Goal: Task Accomplishment & Management: Complete application form

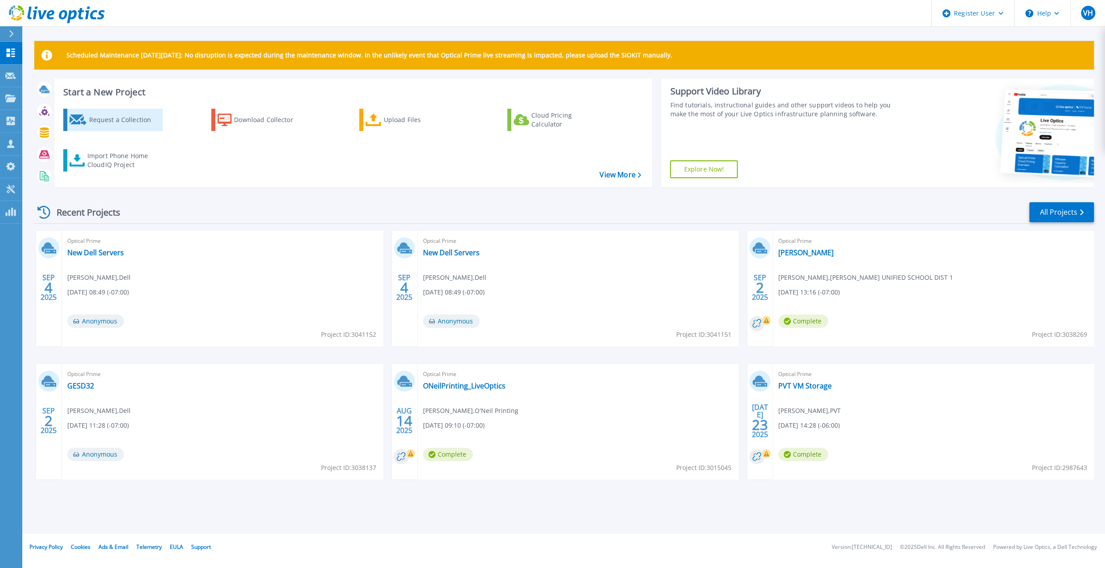
click at [92, 126] on div "Request a Collection" at bounding box center [124, 120] width 71 height 18
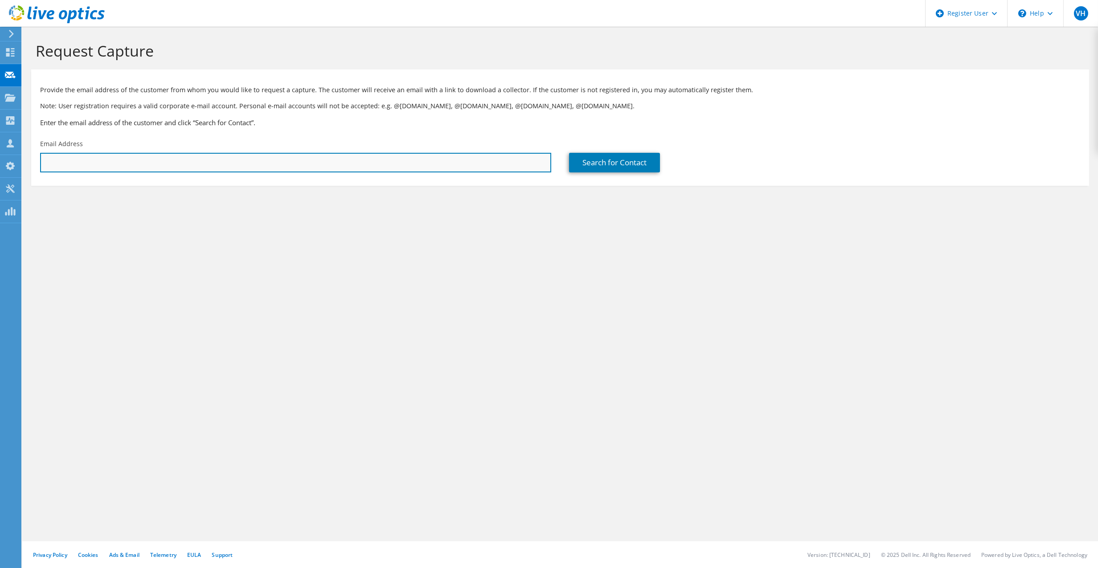
paste input "[EMAIL_ADDRESS][DOMAIN_NAME]"
type input "[EMAIL_ADDRESS][DOMAIN_NAME]"
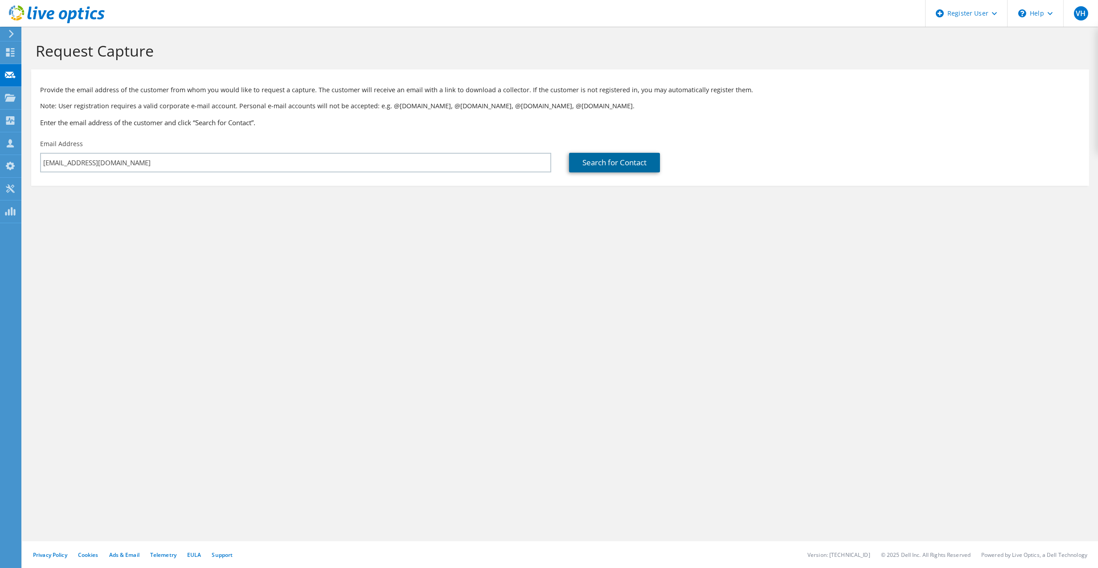
click at [587, 167] on link "Search for Contact" at bounding box center [614, 163] width 91 height 20
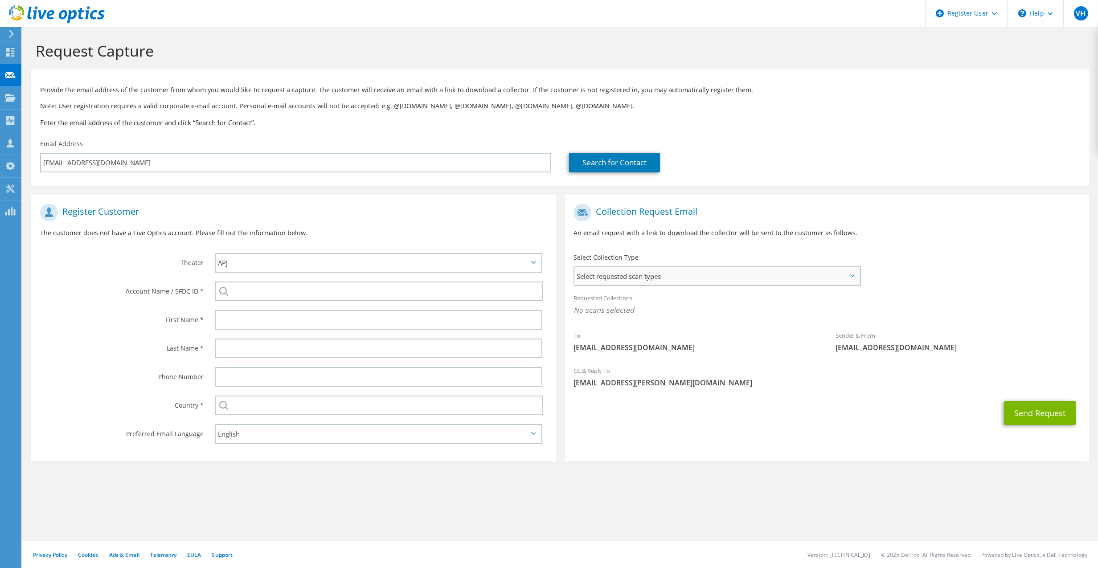
click at [601, 274] on span "Select requested scan types" at bounding box center [716, 276] width 285 height 18
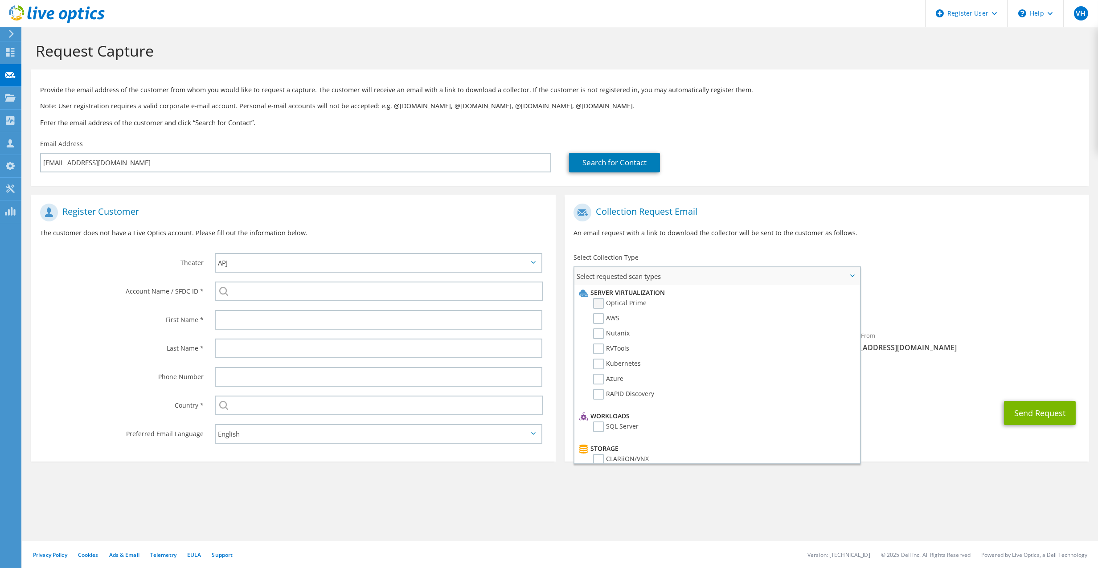
click at [600, 306] on label "Optical Prime" at bounding box center [619, 303] width 53 height 11
click at [0, 0] on input "Optical Prime" at bounding box center [0, 0] width 0 height 0
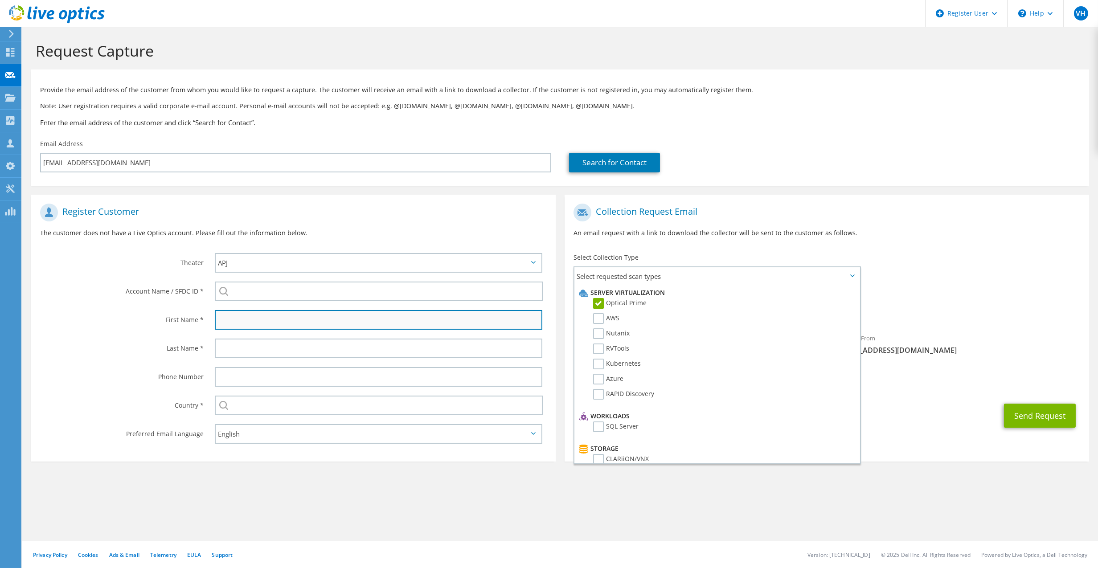
click at [280, 325] on input "text" at bounding box center [379, 320] width 328 height 20
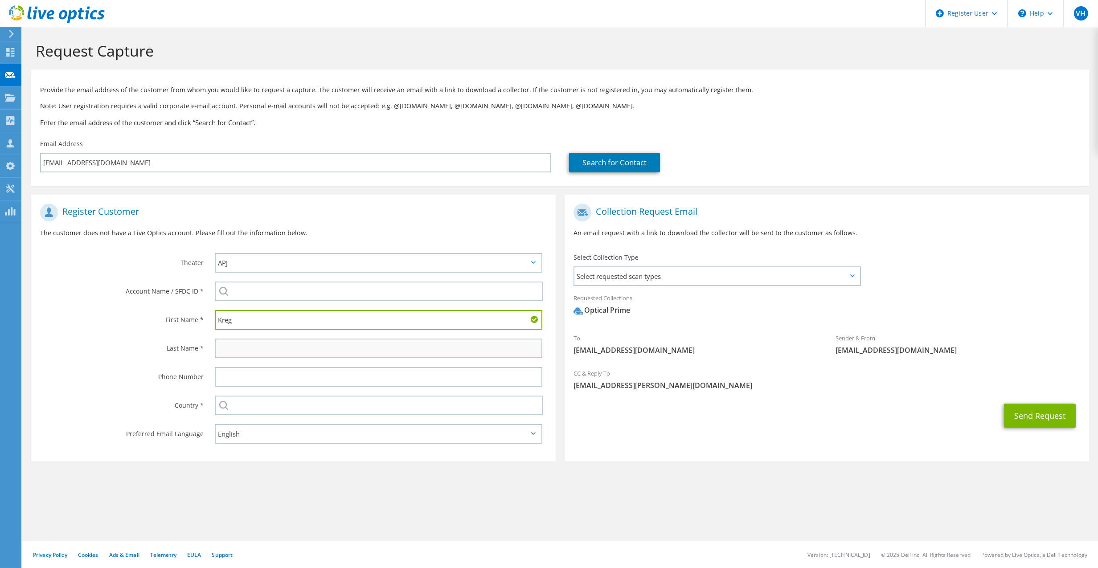
type input "Kreg"
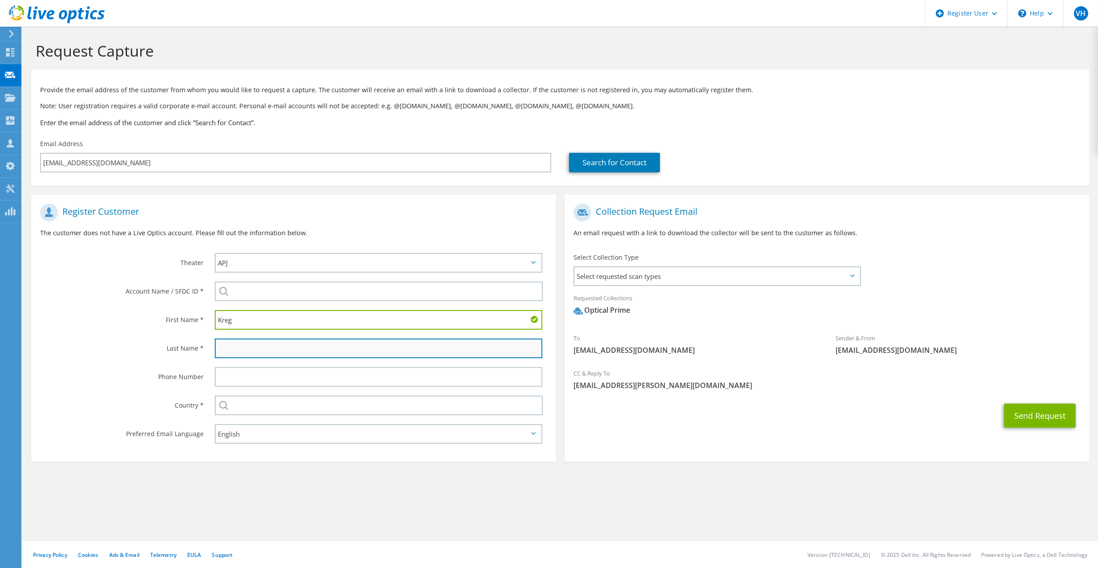
click at [261, 354] on input "text" at bounding box center [379, 349] width 328 height 20
type input "[PERSON_NAME]"
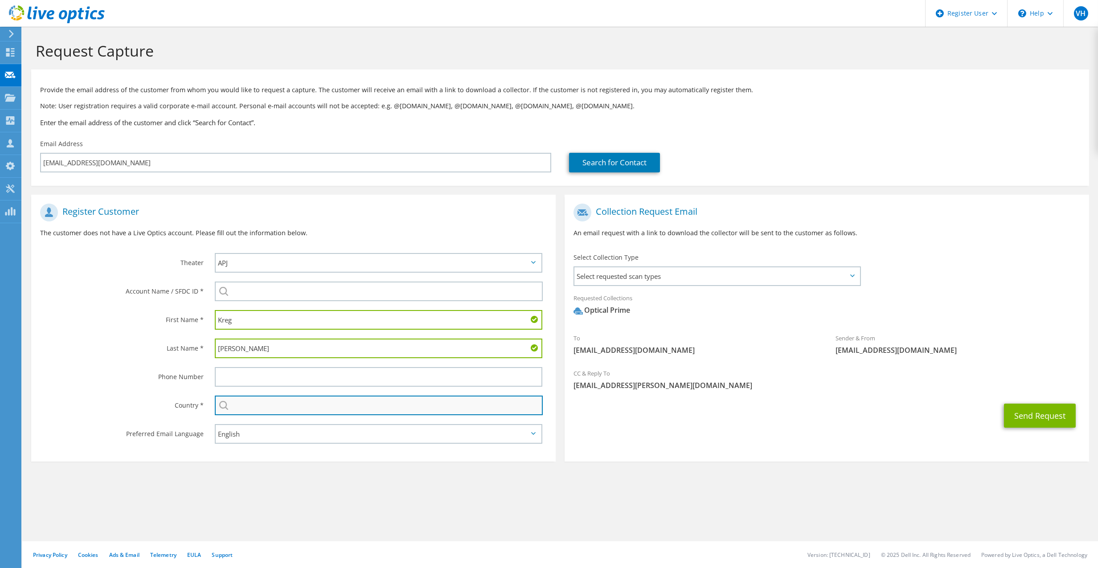
click at [283, 402] on input "text" at bounding box center [379, 406] width 328 height 20
type input "[GEOGRAPHIC_DATA]"
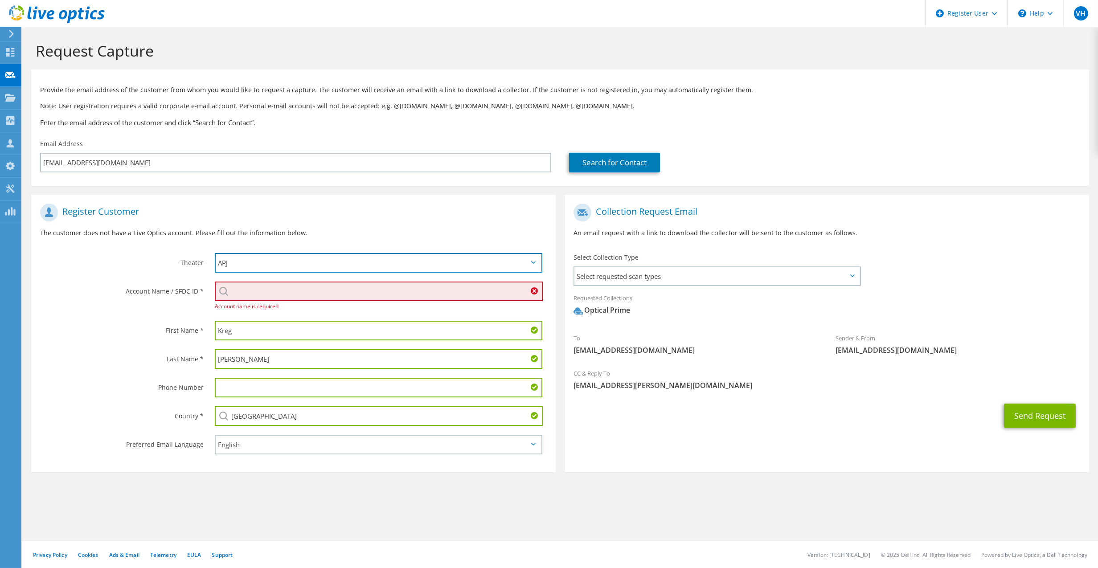
click at [251, 260] on select "APJ EMEA NA/LATAM" at bounding box center [379, 263] width 328 height 20
click at [280, 234] on p "The customer does not have a Live Optics account. Please fill out the informati…" at bounding box center [293, 233] width 507 height 10
click at [272, 294] on input "search" at bounding box center [379, 292] width 328 height 20
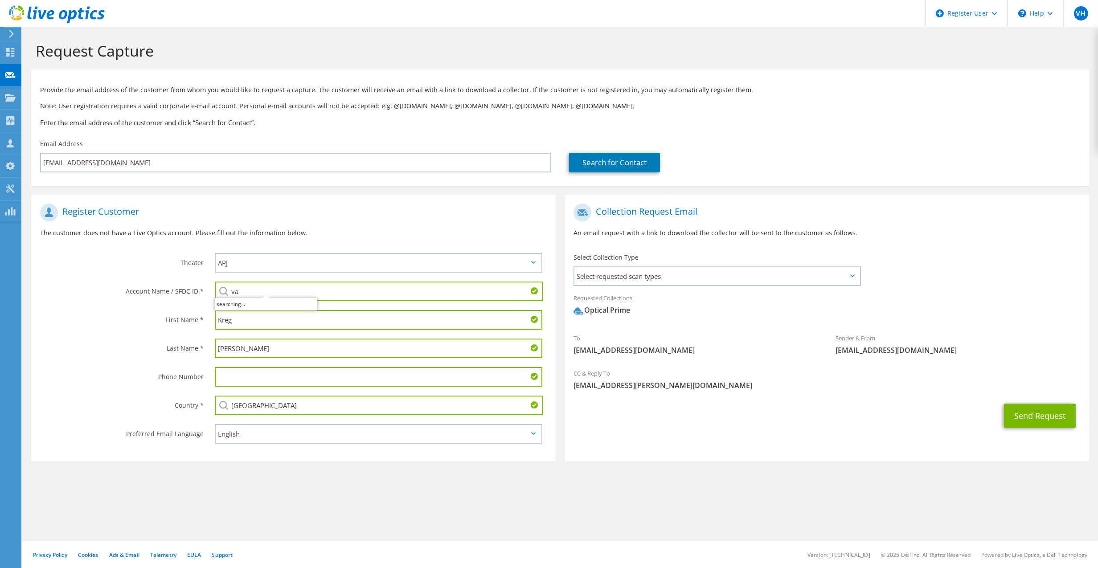
type input "v"
type input "VAIL sc"
click at [433, 247] on div "Register Customer The customer does not have a Live Optics account. Please fill…" at bounding box center [293, 223] width 524 height 49
click at [319, 385] on input "text" at bounding box center [379, 377] width 328 height 20
click at [325, 268] on select "APJ EMEA NA/LATAM" at bounding box center [379, 263] width 328 height 20
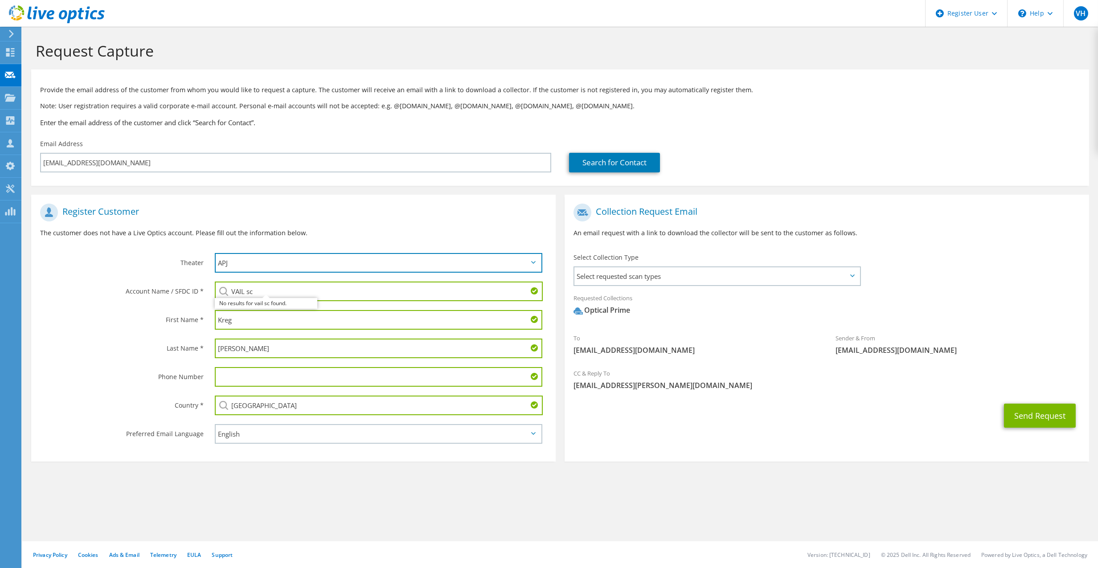
select select "3"
click at [215, 254] on select "APJ EMEA NA/LATAM" at bounding box center [379, 263] width 328 height 20
click at [310, 294] on input "VAIL sc" at bounding box center [379, 292] width 328 height 20
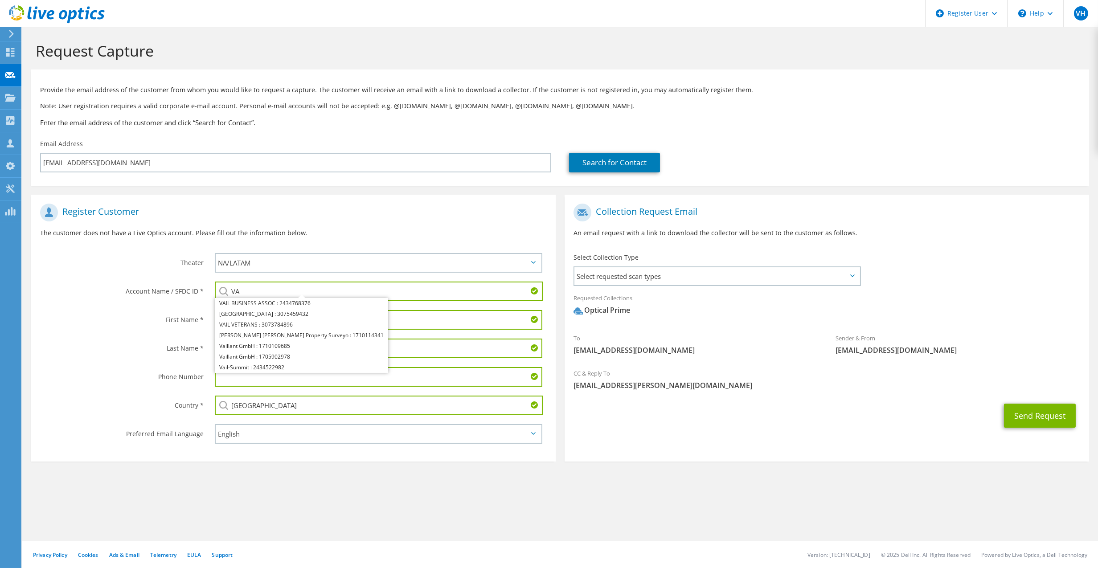
type input "V"
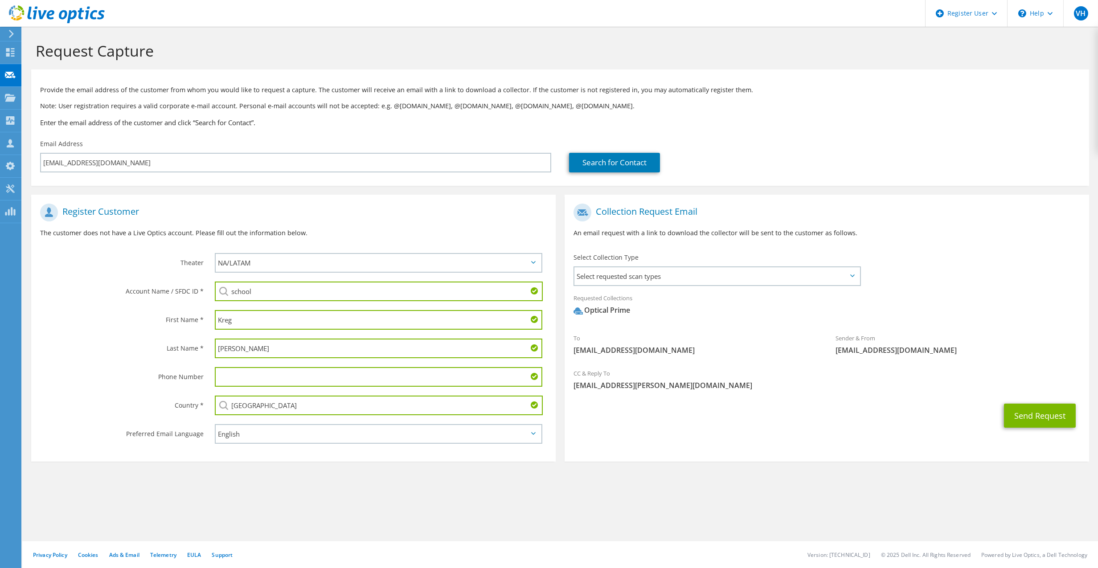
click at [323, 291] on input "school" at bounding box center [379, 292] width 328 height 20
type input "schoo"
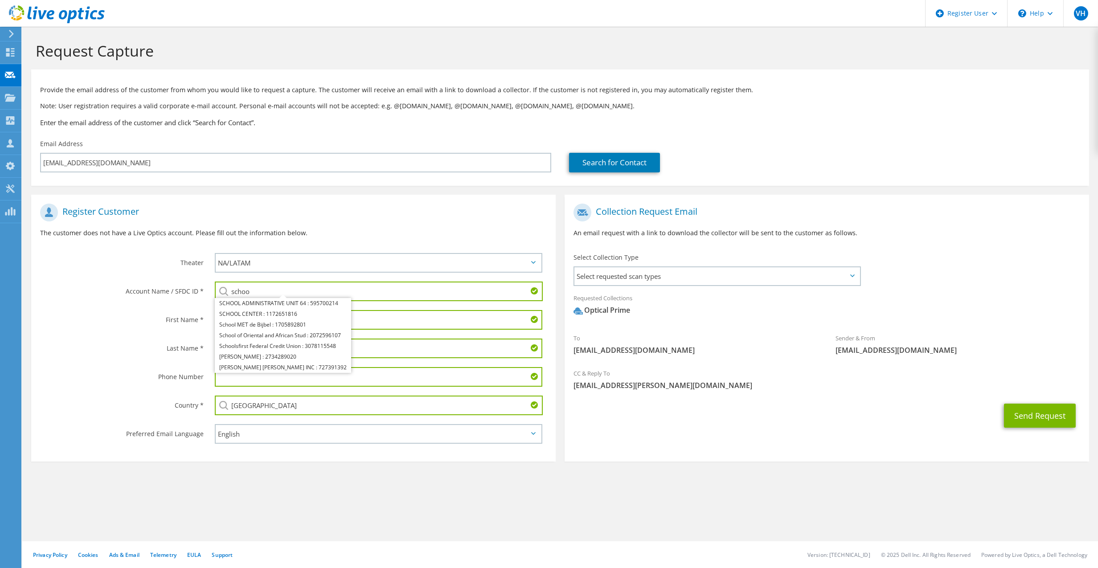
drag, startPoint x: 323, startPoint y: 291, endPoint x: 243, endPoint y: 252, distance: 88.7
click at [196, 281] on div "Account Name / SFDC ID * schoo SCHOOL ADMINISTRATIVE UNIT 64 : 595700214 SCHOOL…" at bounding box center [293, 291] width 524 height 29
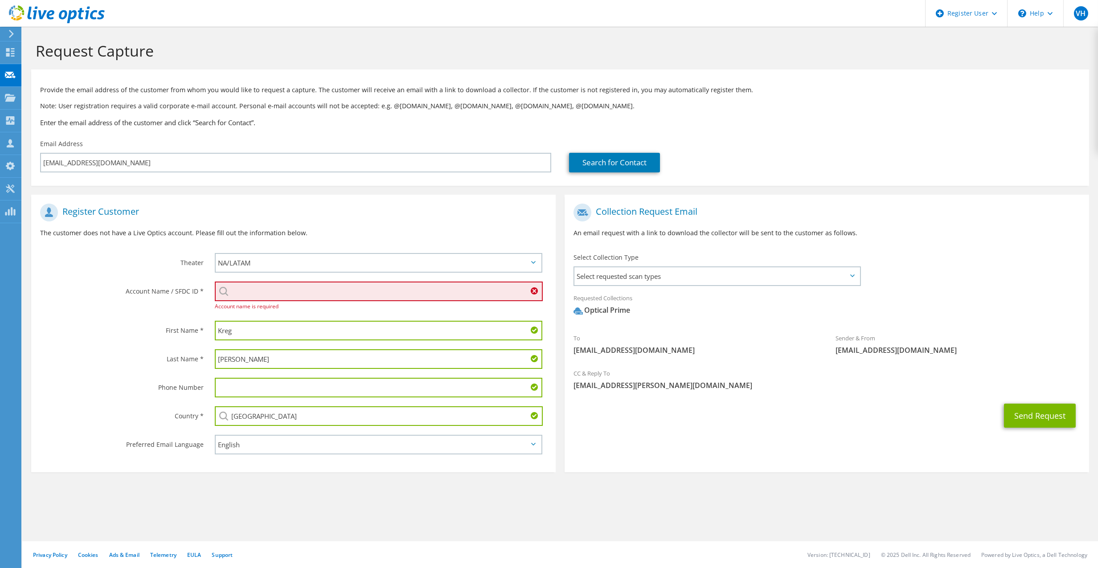
paste input "25585696"
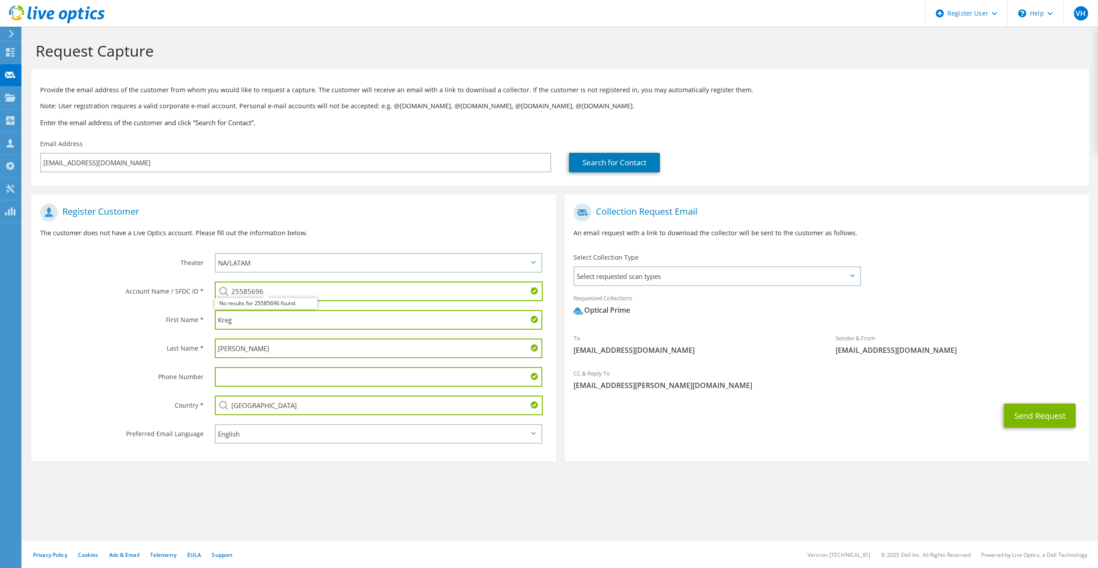
type input "25585696"
click at [384, 219] on h1 "Register Customer" at bounding box center [291, 213] width 502 height 18
click at [1052, 419] on button "Send Request" at bounding box center [1040, 416] width 72 height 24
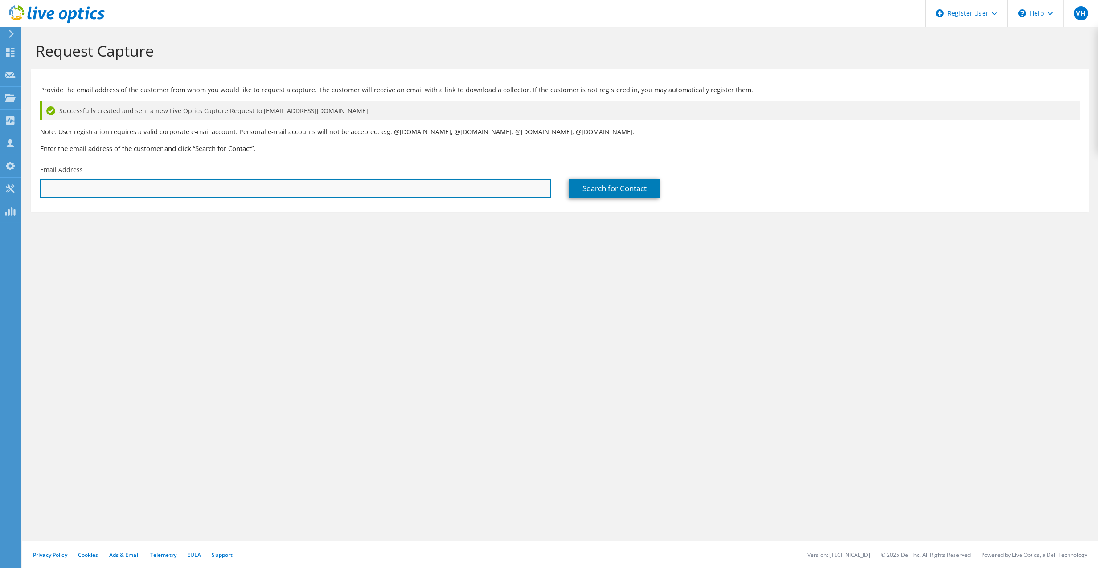
click at [94, 195] on input "text" at bounding box center [295, 189] width 511 height 20
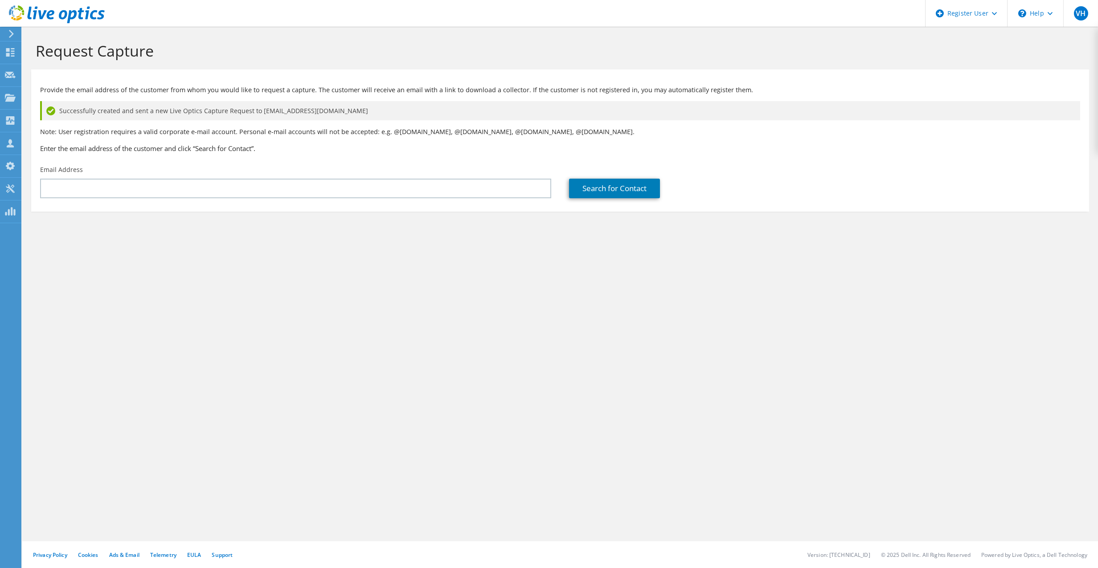
click at [320, 268] on div "Request Capture Provide the email address of the customer from whom you would l…" at bounding box center [560, 297] width 1076 height 541
